Goal: Task Accomplishment & Management: Complete application form

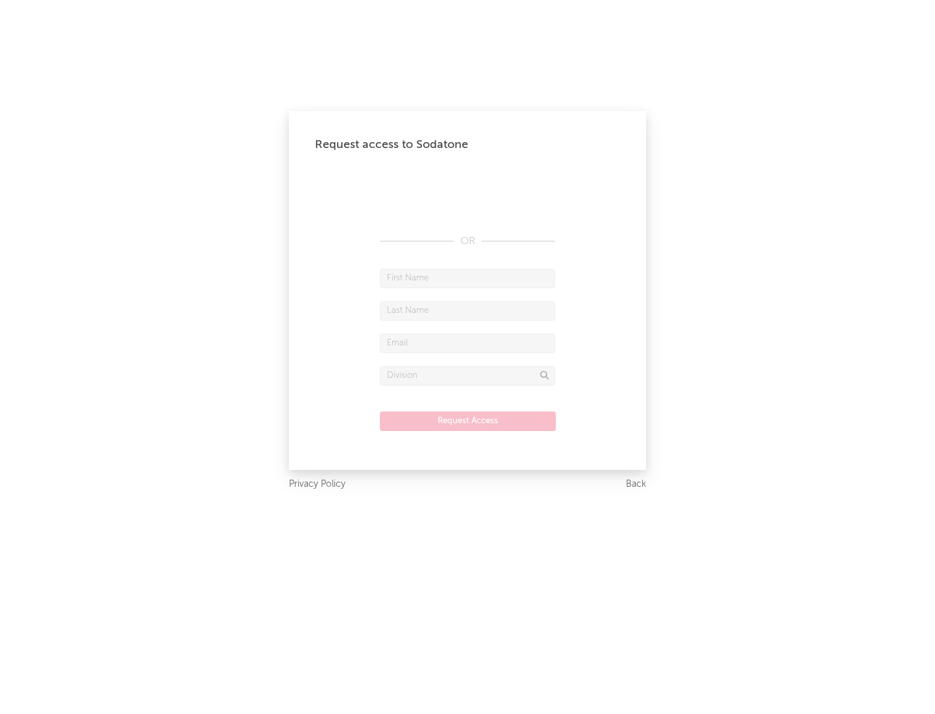
click at [467, 278] on input "text" at bounding box center [467, 278] width 175 height 19
type input "[PERSON_NAME]"
click at [467, 310] on input "text" at bounding box center [467, 310] width 175 height 19
type input "[PERSON_NAME]"
click at [467, 343] on input "text" at bounding box center [467, 343] width 175 height 19
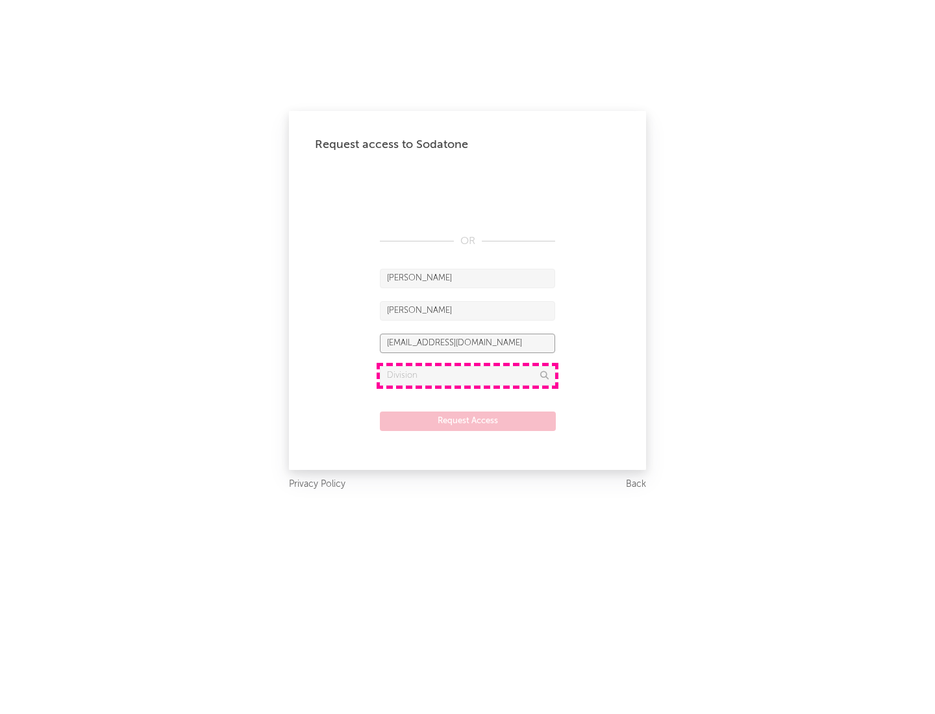
type input "[EMAIL_ADDRESS][DOMAIN_NAME]"
click at [467, 375] on input "text" at bounding box center [467, 375] width 175 height 19
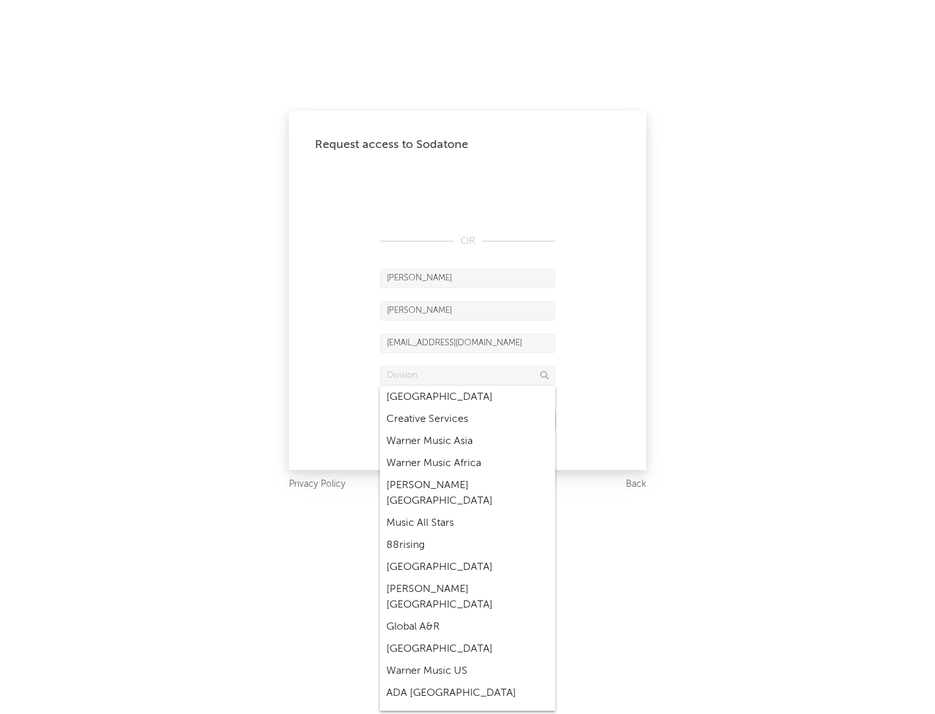
click at [467, 512] on div "Music All Stars" at bounding box center [467, 523] width 175 height 22
type input "Music All Stars"
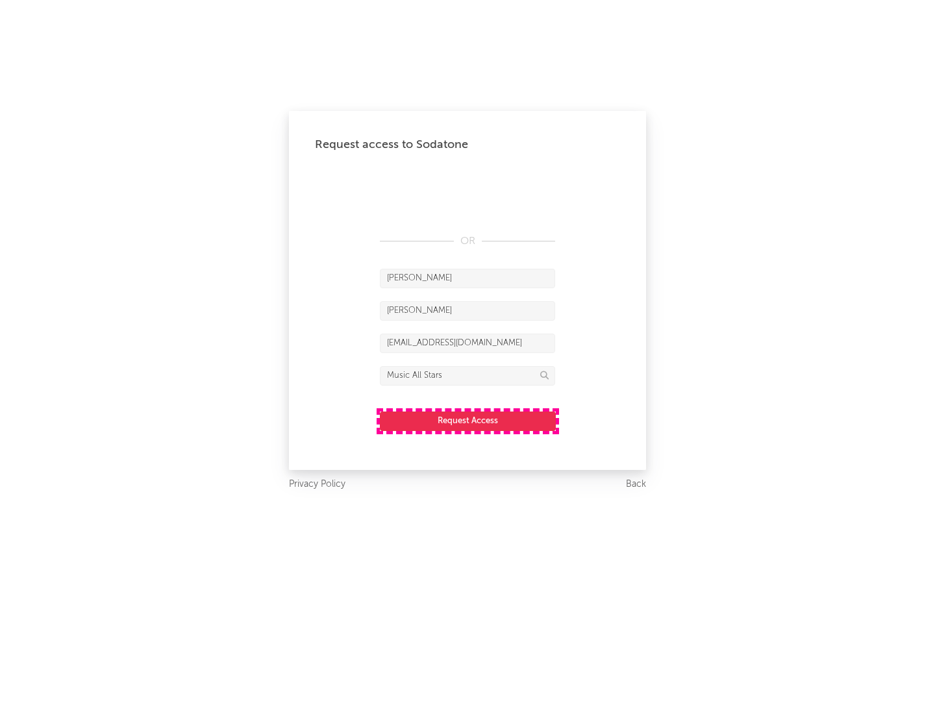
click at [467, 421] on button "Request Access" at bounding box center [468, 421] width 176 height 19
